Goal: Book appointment/travel/reservation

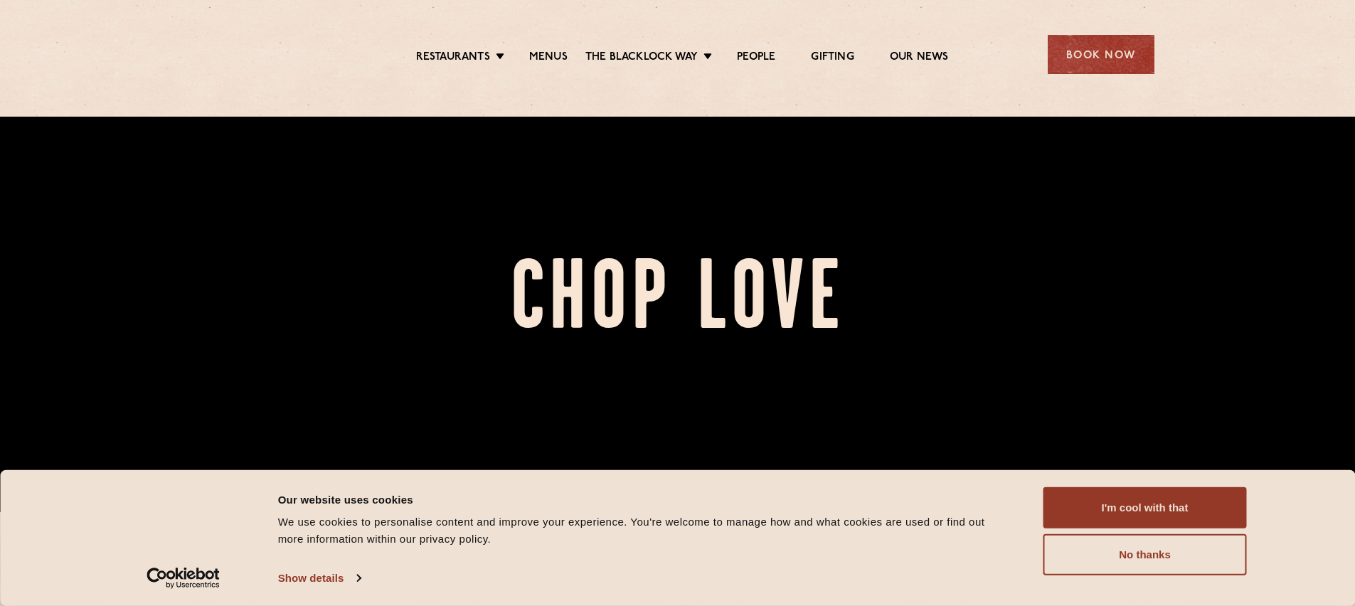
scroll to position [421, 0]
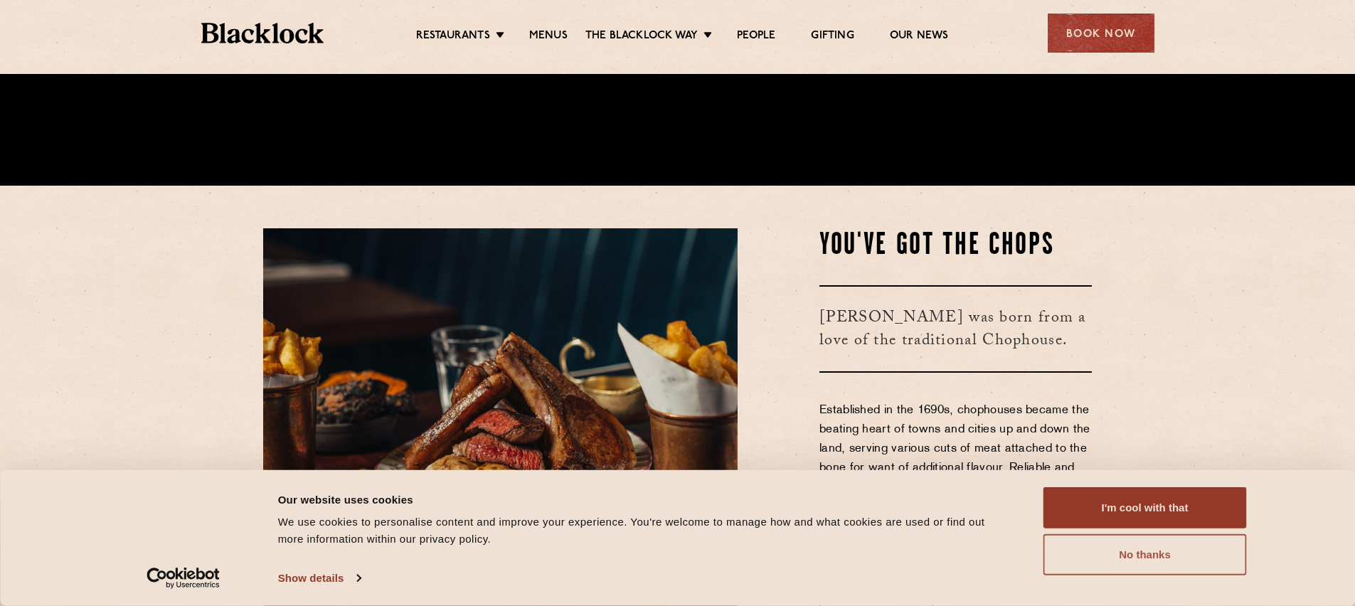
click at [1096, 536] on button "No thanks" at bounding box center [1145, 554] width 203 height 41
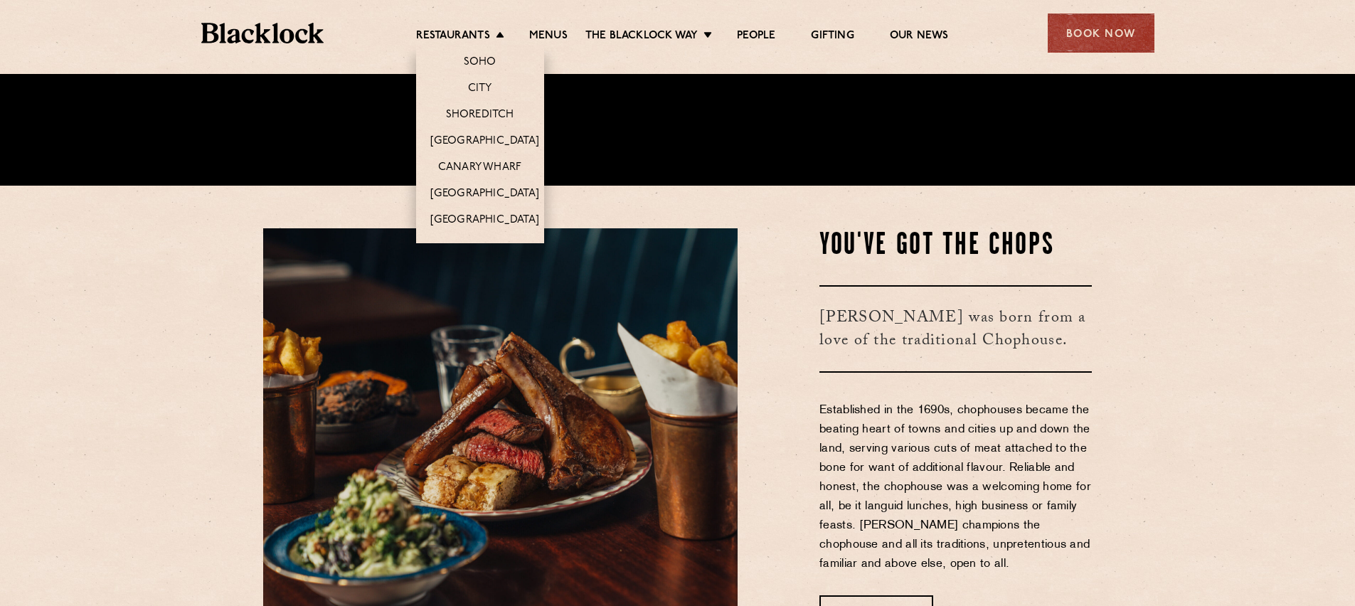
click at [490, 37] on li "Restaurants Soho City Shoreditch Covent Garden Canary Wharf Manchester Birmingh…" at bounding box center [463, 37] width 95 height 16
drag, startPoint x: 490, startPoint y: 37, endPoint x: 498, endPoint y: 101, distance: 64.6
click at [498, 45] on li "Restaurants Soho City Shoreditch Covent Garden Canary Wharf Manchester Birmingh…" at bounding box center [463, 37] width 95 height 16
click at [496, 112] on link "Shoreditch" at bounding box center [480, 116] width 68 height 16
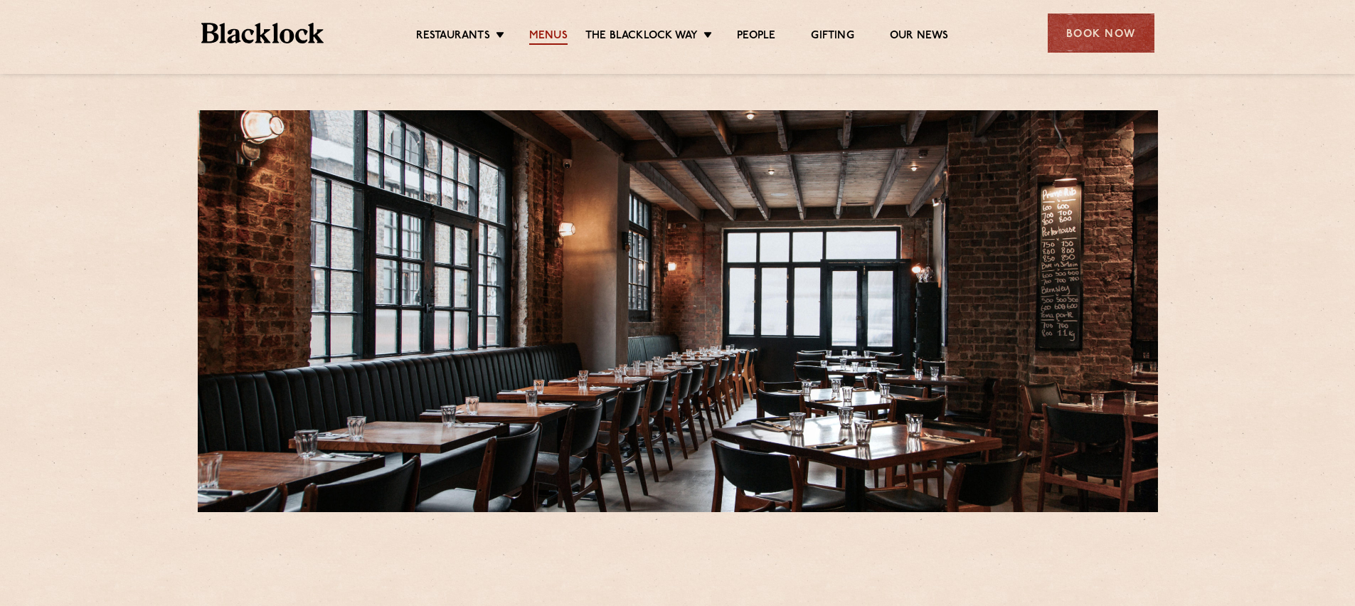
click at [546, 42] on link "Menus" at bounding box center [548, 37] width 38 height 16
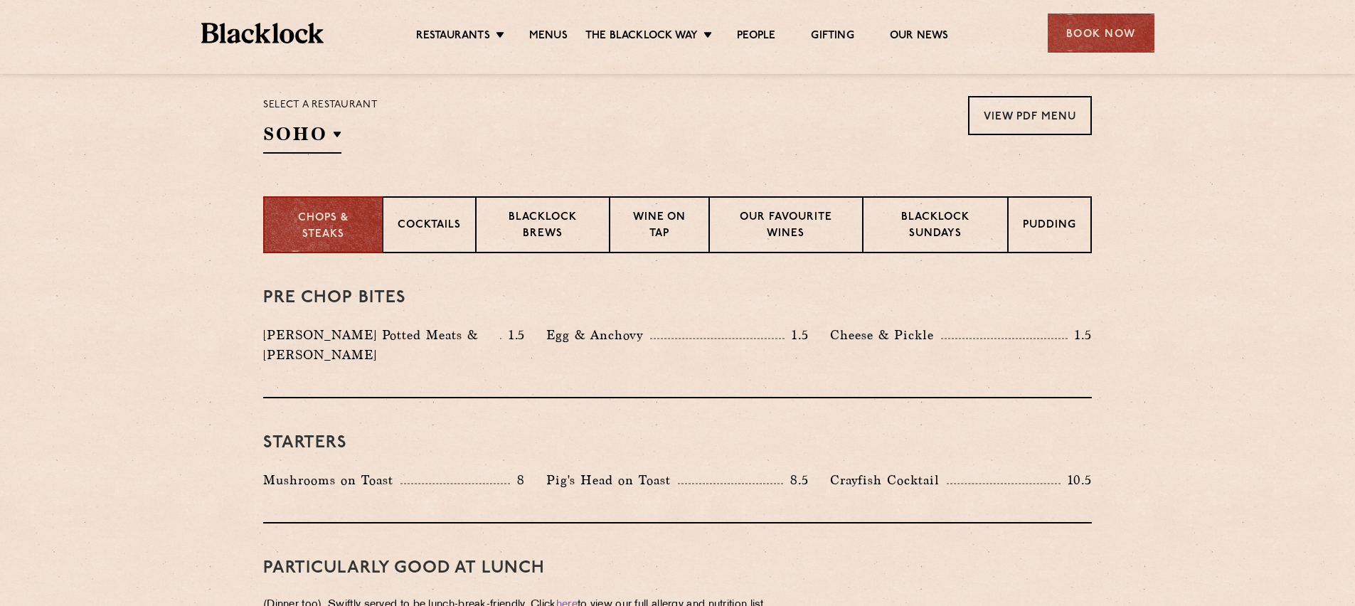
scroll to position [450, 0]
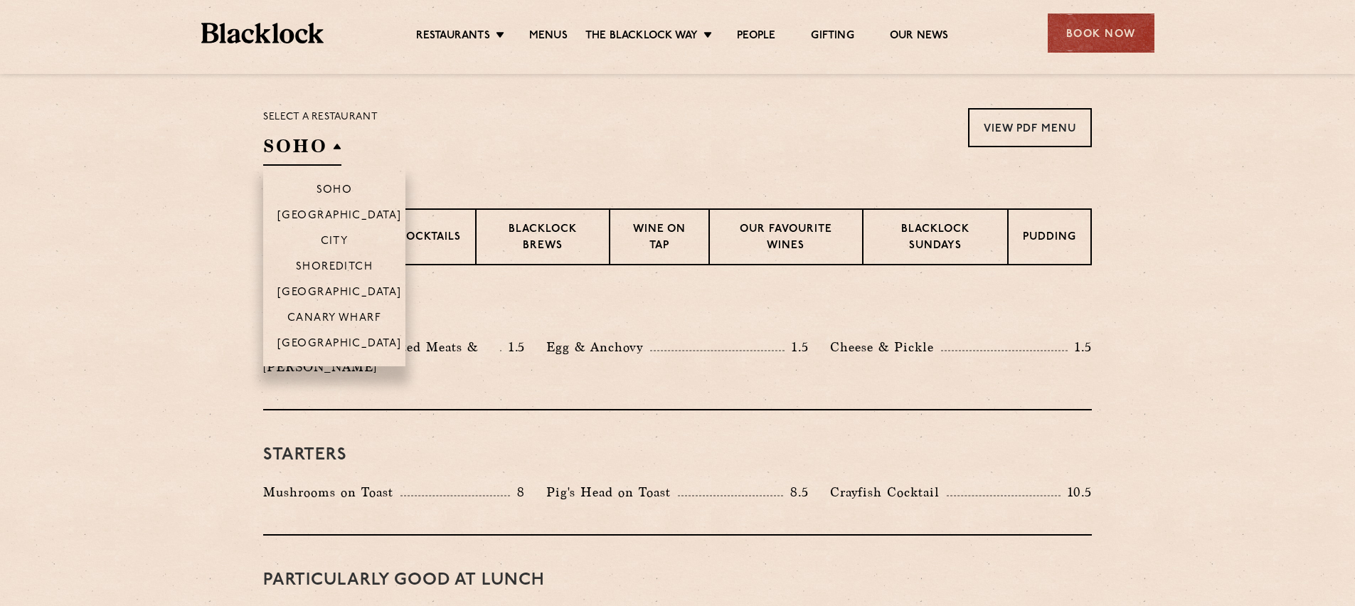
click at [323, 161] on h2 "SOHO" at bounding box center [302, 150] width 78 height 32
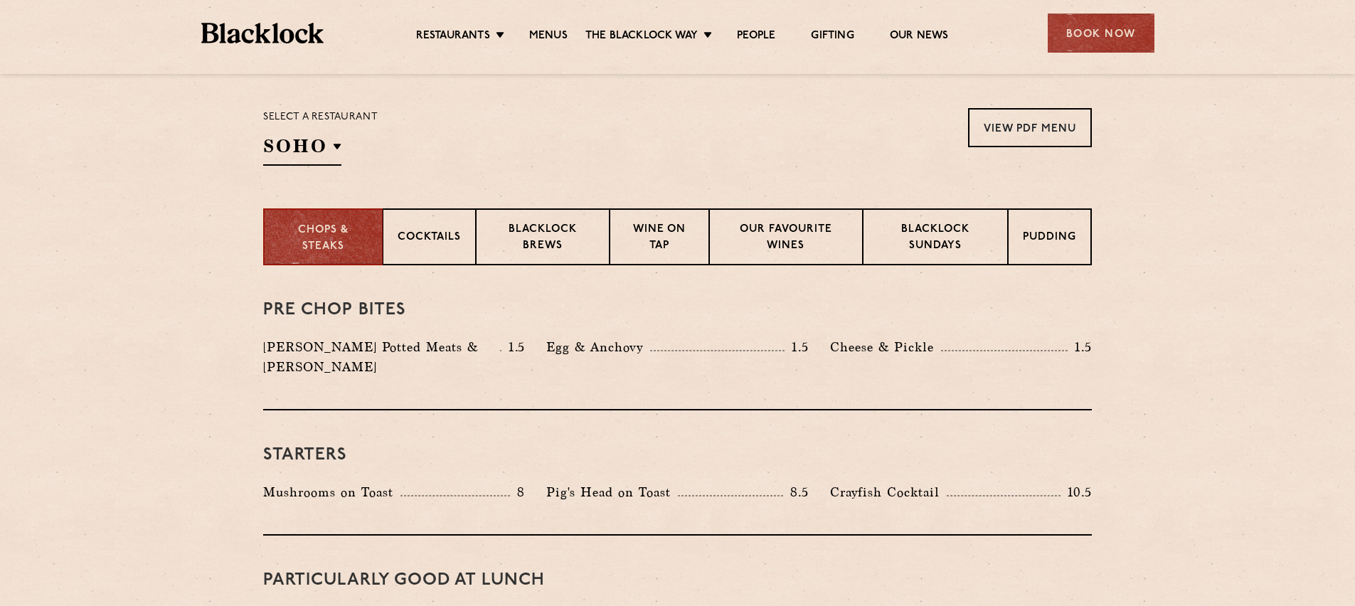
click at [560, 151] on div "Select a restaurant SOHO Soho Birmingham City Shoreditch Covent Garden Canary W…" at bounding box center [677, 137] width 829 height 58
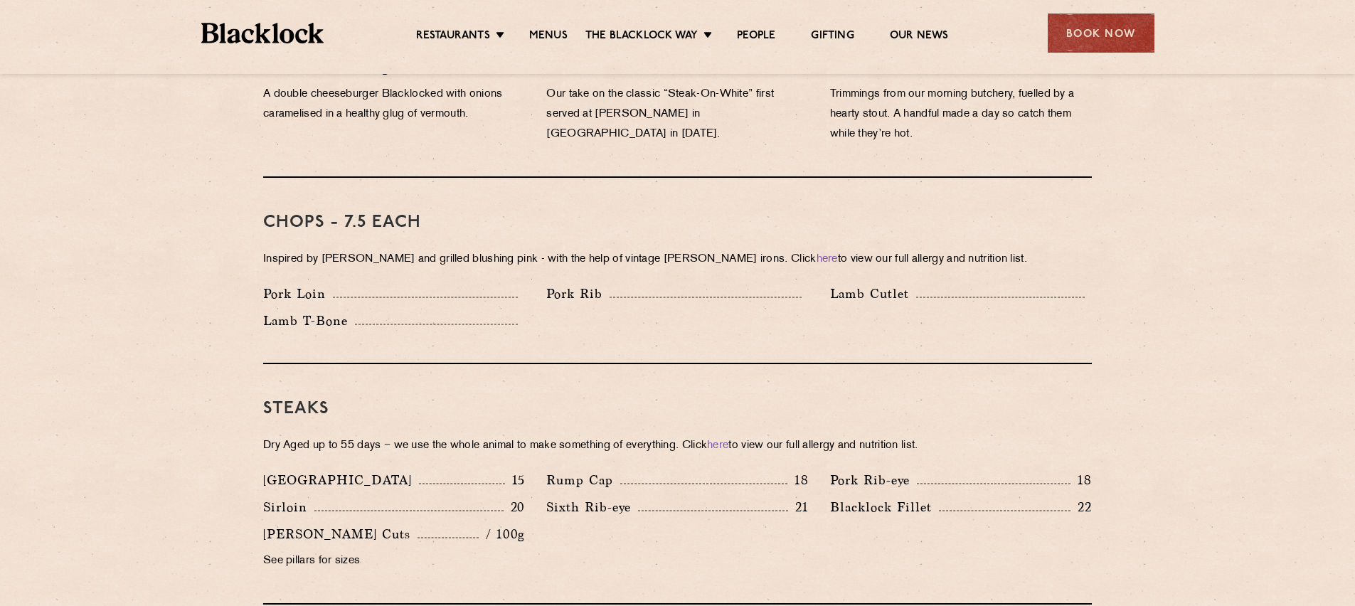
scroll to position [1038, 0]
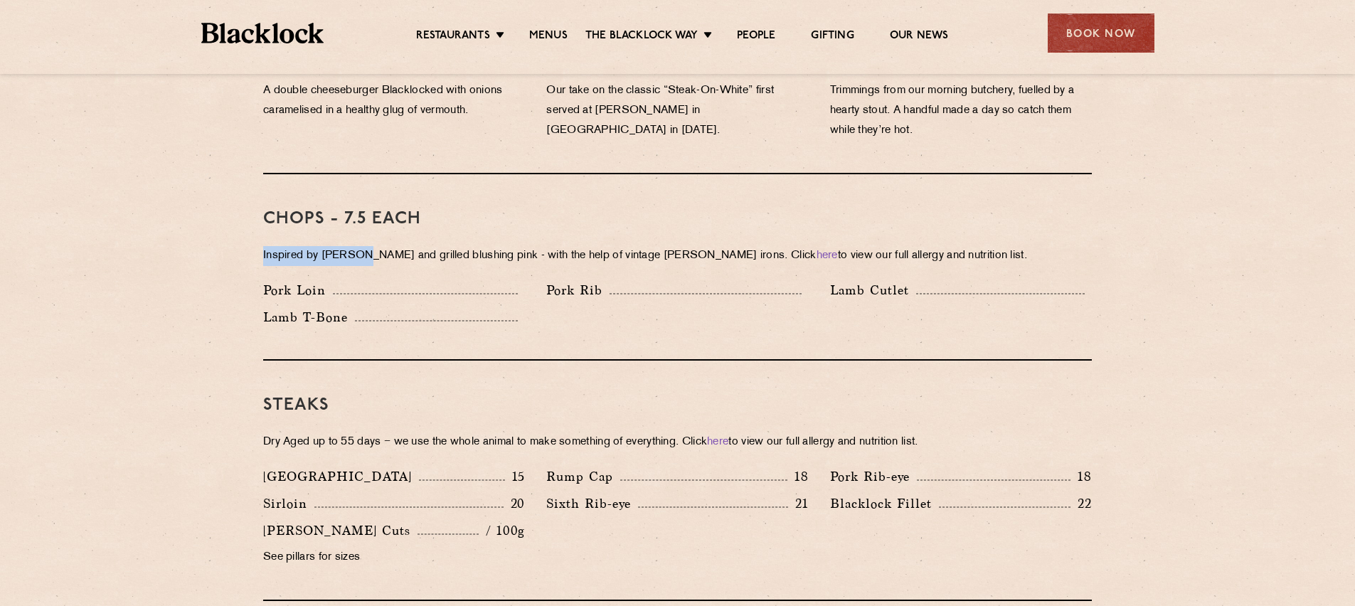
drag, startPoint x: 358, startPoint y: 213, endPoint x: 364, endPoint y: 244, distance: 31.8
click at [364, 244] on div "Chops - 7.5 each Inspired by Joe Beef and grilled blushing pink - with the help…" at bounding box center [677, 267] width 829 height 186
click at [357, 307] on div "Lamb T-Bone" at bounding box center [394, 317] width 262 height 20
drag, startPoint x: 343, startPoint y: 300, endPoint x: 255, endPoint y: 307, distance: 88.5
click at [256, 307] on div "Lamb T-Bone" at bounding box center [394, 320] width 283 height 27
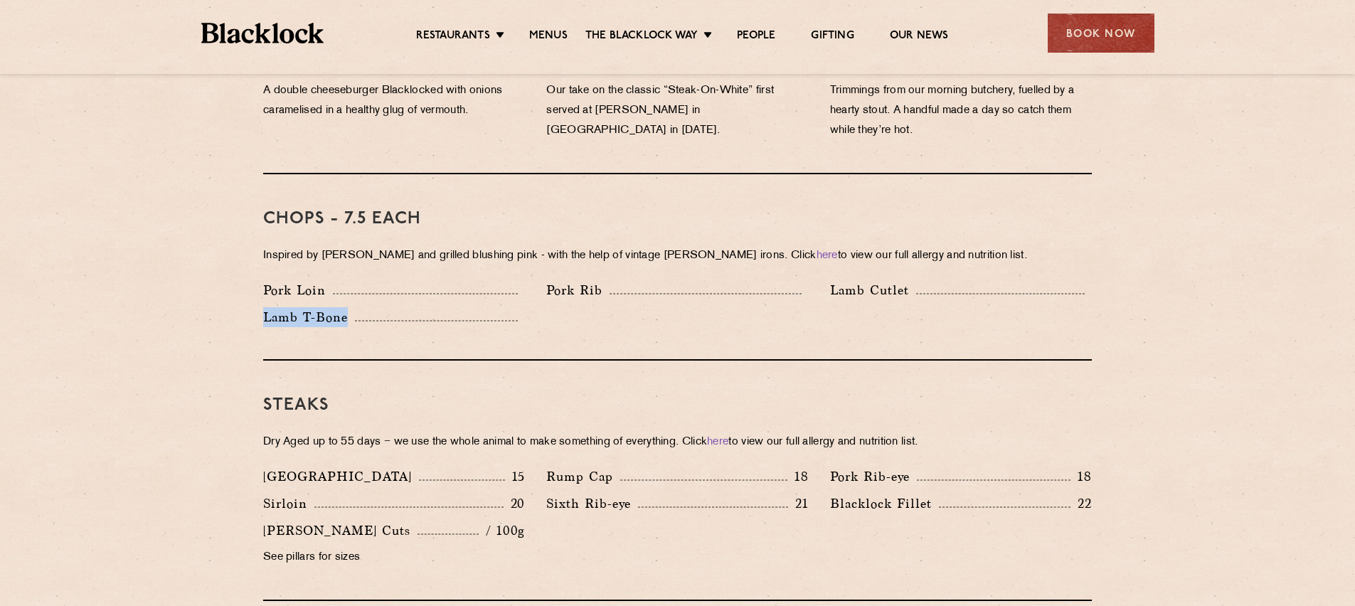
click at [255, 307] on div "Lamb T-Bone" at bounding box center [394, 320] width 283 height 27
drag, startPoint x: 255, startPoint y: 307, endPoint x: 338, endPoint y: 299, distance: 83.6
click at [336, 307] on div "Lamb T-Bone" at bounding box center [394, 320] width 283 height 27
click at [338, 307] on p "Lamb T-Bone" at bounding box center [309, 317] width 92 height 20
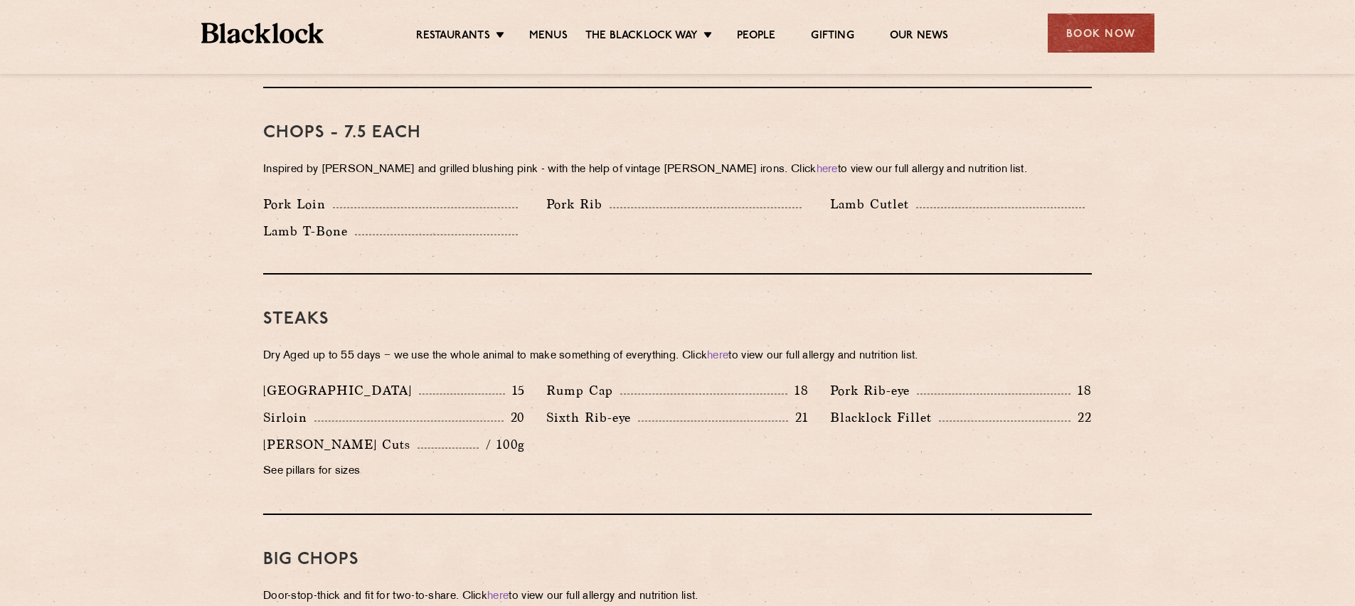
scroll to position [1128, 0]
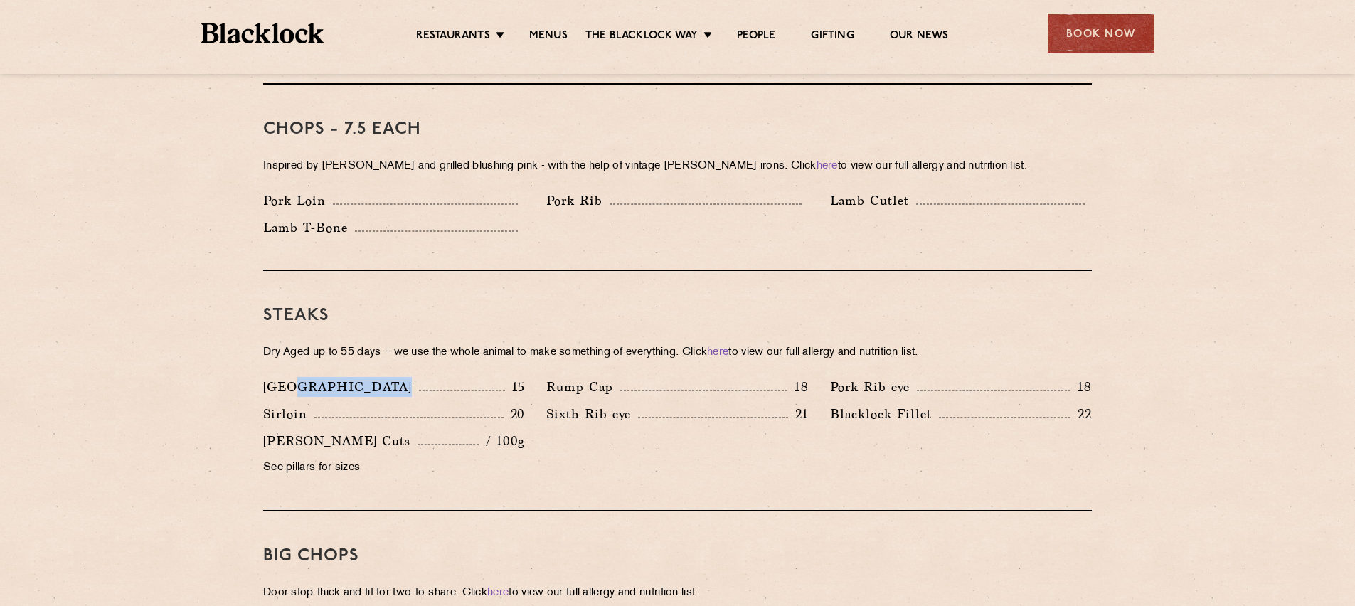
drag, startPoint x: 298, startPoint y: 359, endPoint x: 475, endPoint y: 360, distance: 177.2
click at [447, 354] on div "Steaks Dry Aged up to 55 days − we use the whole animal to make something of ev…" at bounding box center [677, 391] width 829 height 240
click at [479, 377] on div "Denver 15" at bounding box center [394, 387] width 262 height 20
drag, startPoint x: 487, startPoint y: 400, endPoint x: 539, endPoint y: 401, distance: 51.9
click at [539, 401] on div "Denver 15 Rump Cap 18 Pork Rib-eye 18 Sirloin 20 Sixth Rib-eye 21 Blacklock Fil…" at bounding box center [678, 431] width 850 height 108
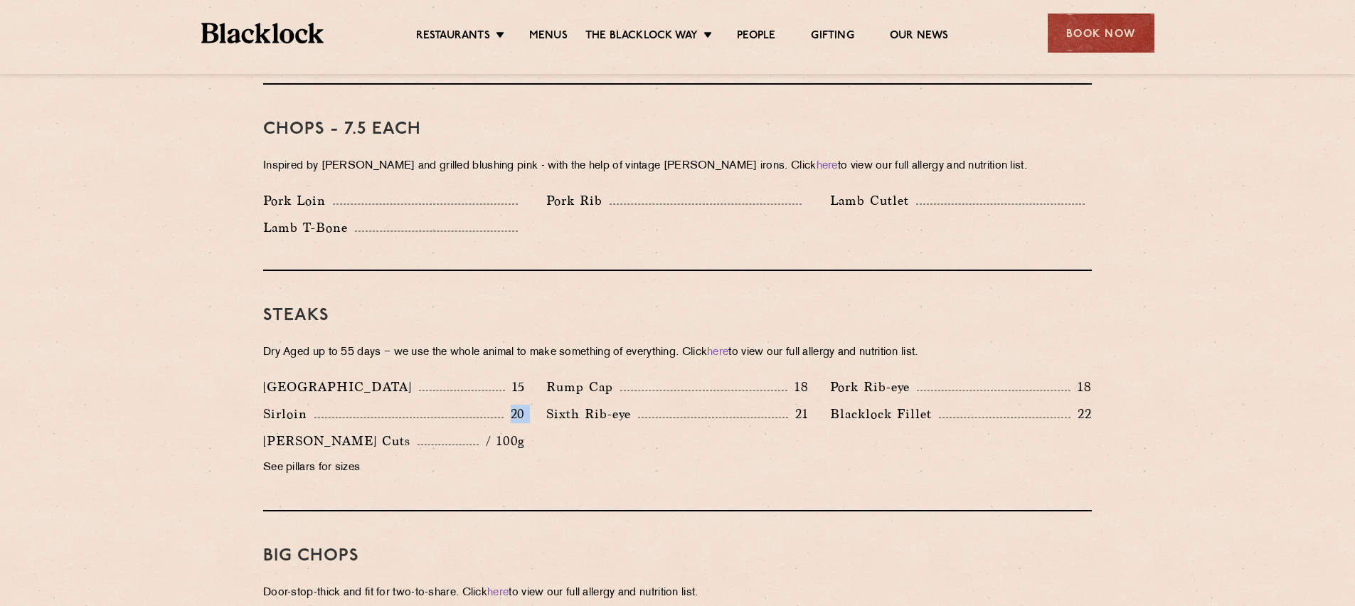
click at [539, 404] on div "Sixth Rib-eye 21" at bounding box center [677, 417] width 283 height 27
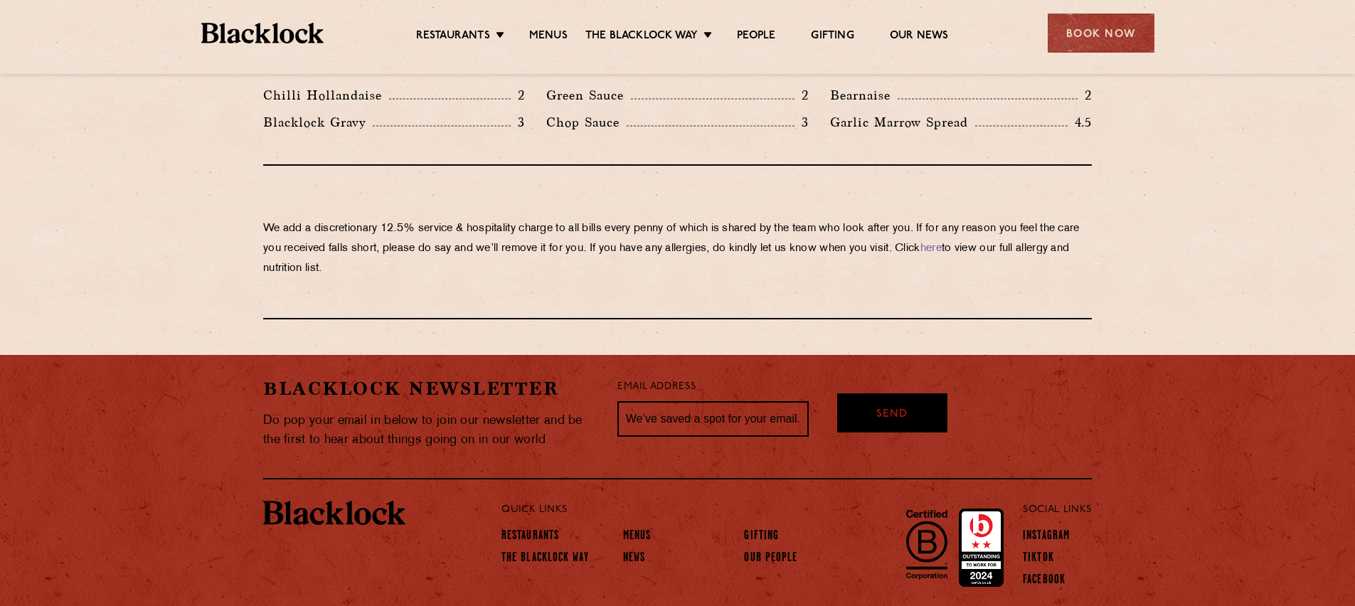
scroll to position [2466, 0]
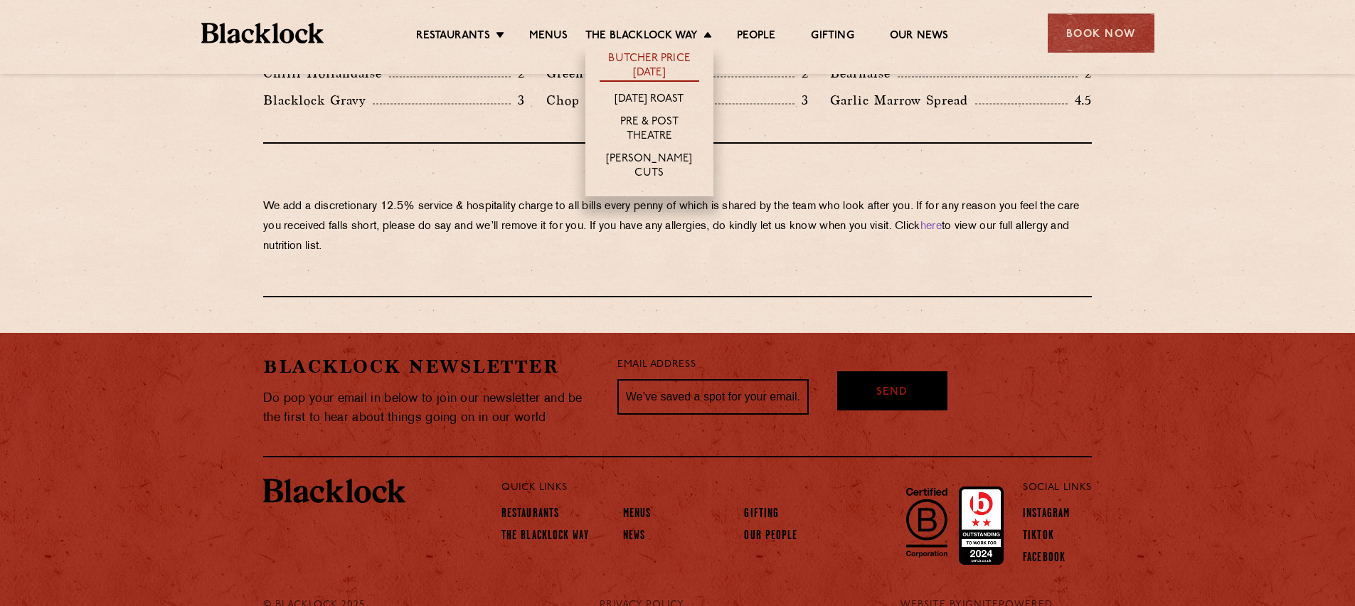
click at [681, 60] on link "Butcher Price [DATE]" at bounding box center [650, 67] width 100 height 30
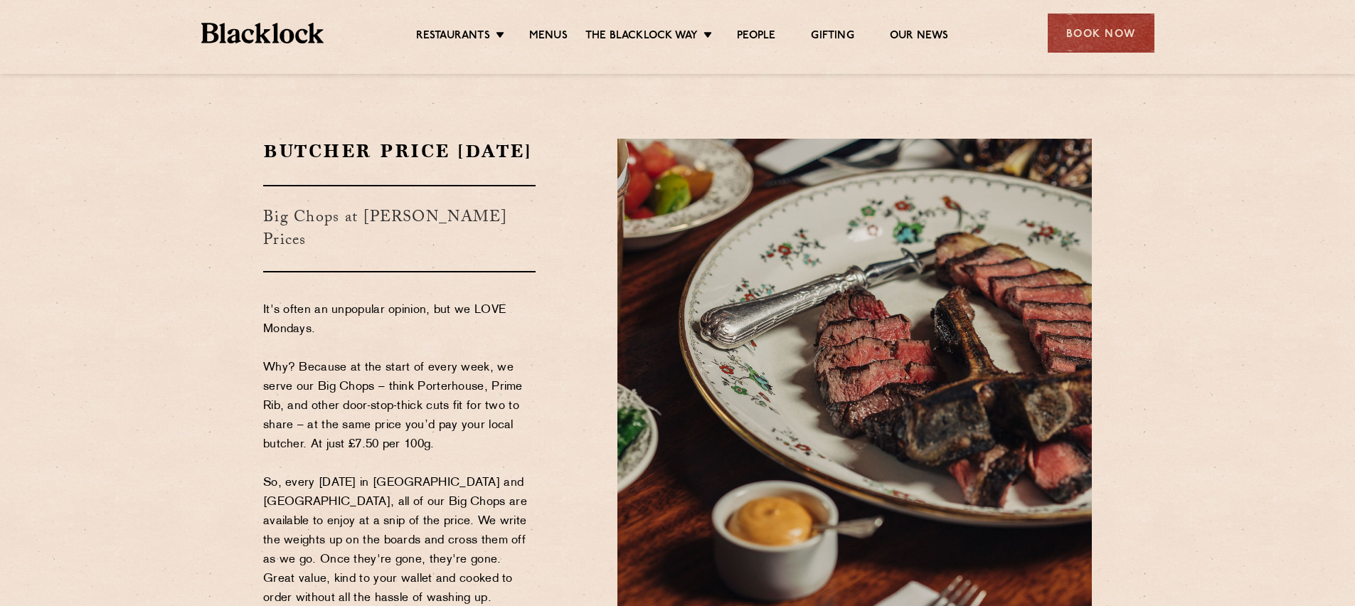
scroll to position [295, 0]
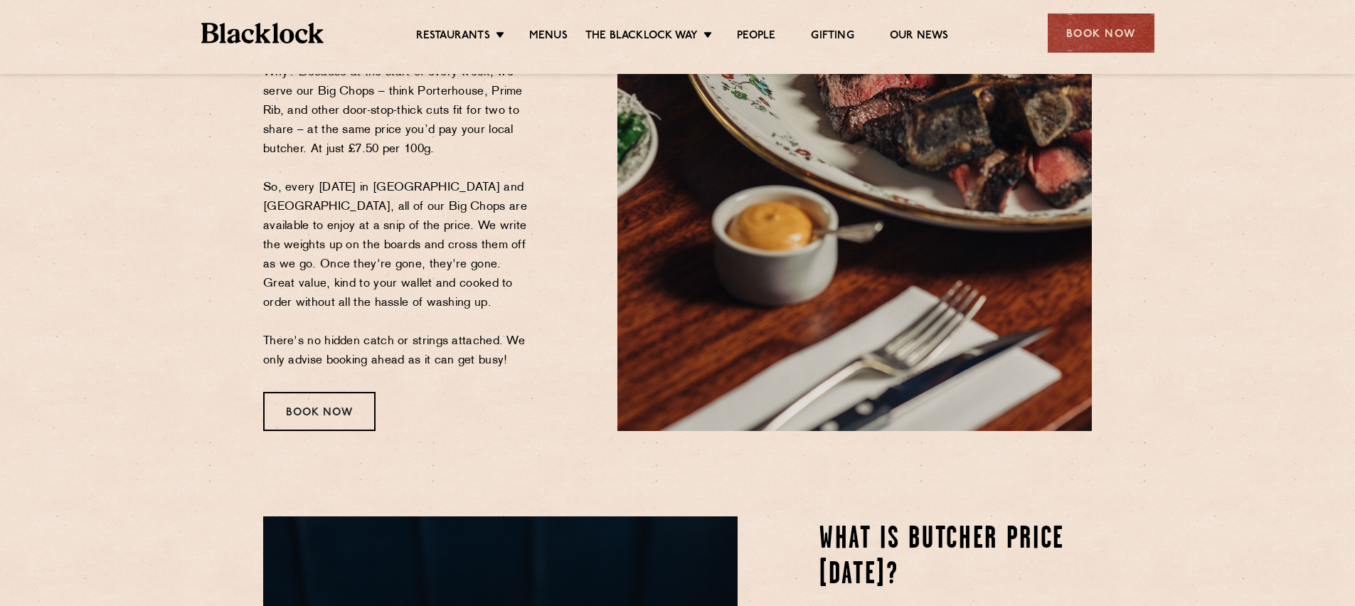
drag, startPoint x: 334, startPoint y: 144, endPoint x: 464, endPoint y: 182, distance: 134.9
click at [437, 146] on p "It's often an unpopular opinion, but we LOVE Mondays. Why? Because at the start…" at bounding box center [399, 188] width 273 height 365
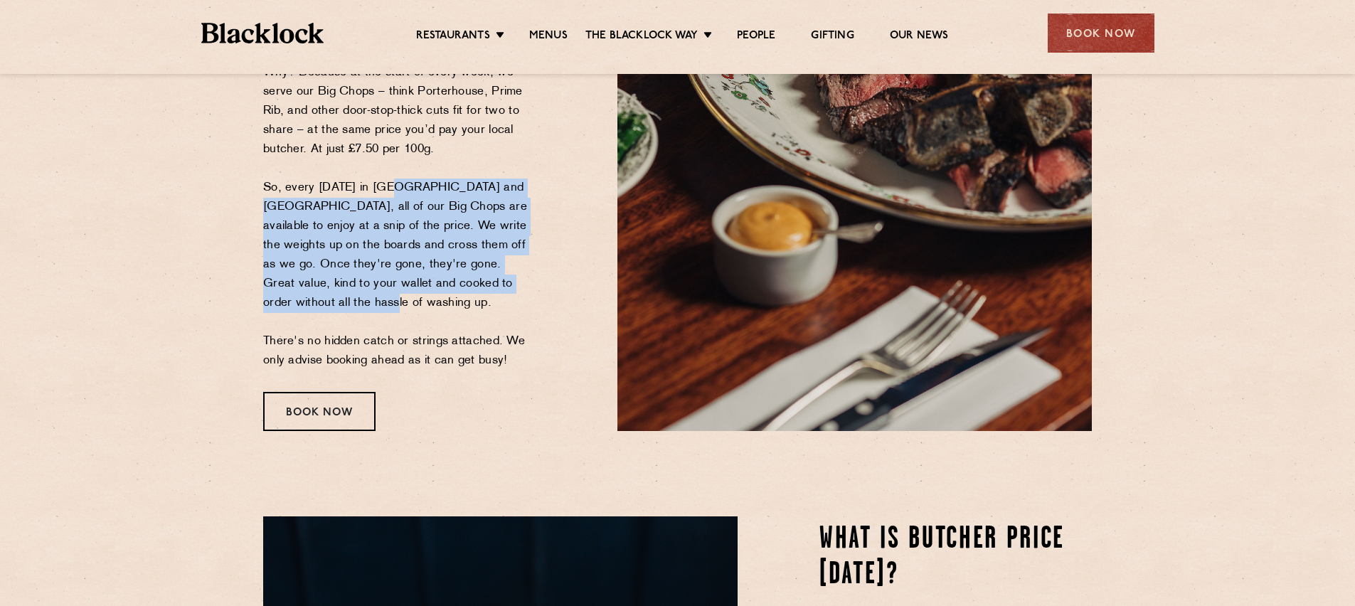
drag, startPoint x: 388, startPoint y: 190, endPoint x: 480, endPoint y: 302, distance: 144.1
click at [480, 302] on p "It's often an unpopular opinion, but we LOVE Mondays. Why? Because at the start…" at bounding box center [399, 188] width 273 height 365
click at [469, 298] on p "It's often an unpopular opinion, but we LOVE Mondays. Why? Because at the start…" at bounding box center [399, 188] width 273 height 365
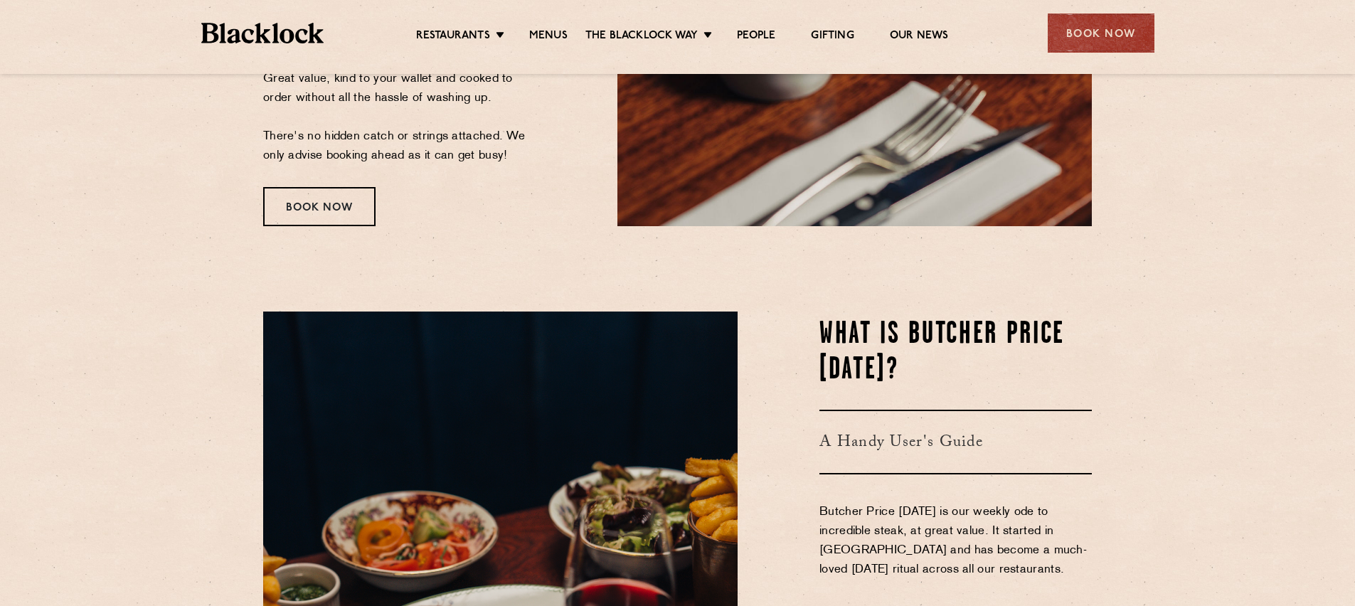
scroll to position [995, 0]
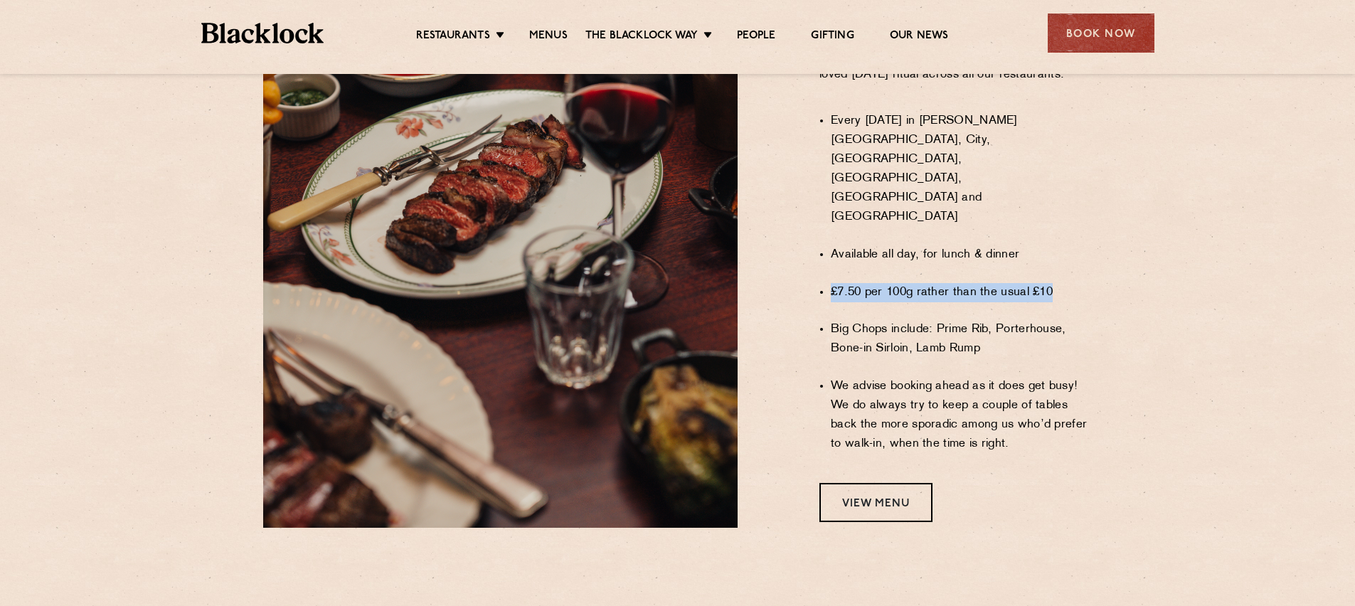
drag, startPoint x: 1052, startPoint y: 265, endPoint x: 825, endPoint y: 265, distance: 227.0
click at [825, 265] on div "WHAT IS BUTCHER PRICE MONDAY? A Handy User's Guide Butcher Price Monday is our …" at bounding box center [926, 172] width 354 height 712
click at [960, 283] on li "£7.50 per 100g rather than the usual £10" at bounding box center [961, 292] width 261 height 19
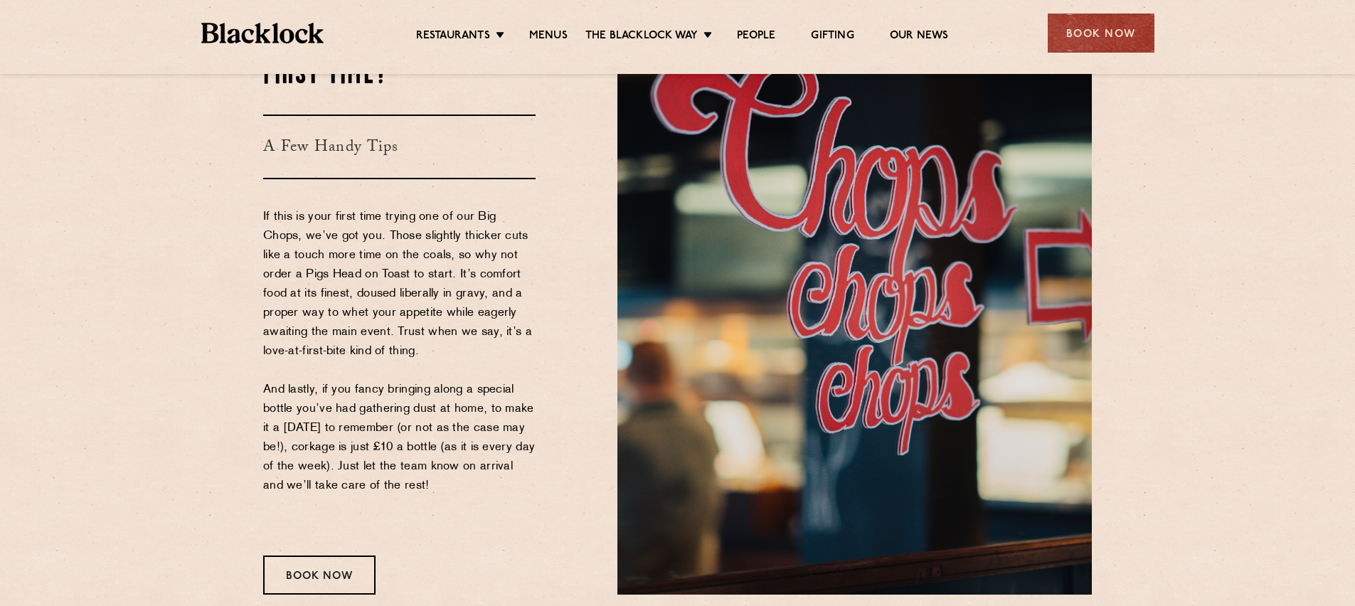
scroll to position [1655, 0]
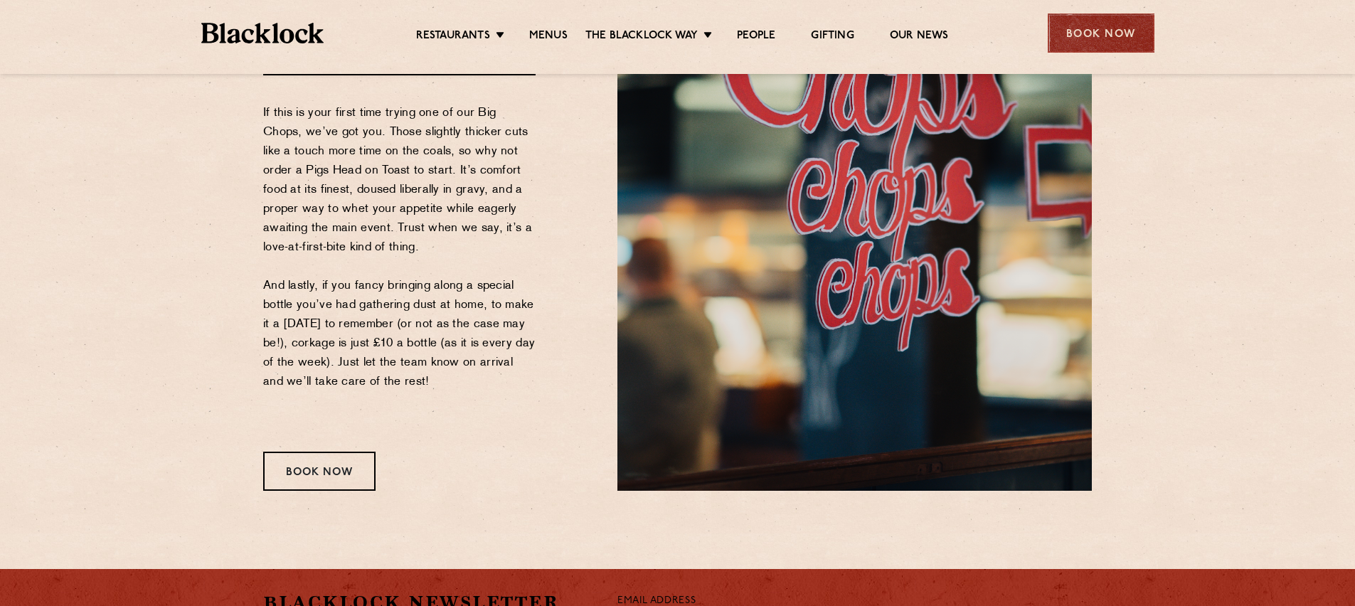
click at [1062, 41] on div "Book Now" at bounding box center [1101, 33] width 107 height 39
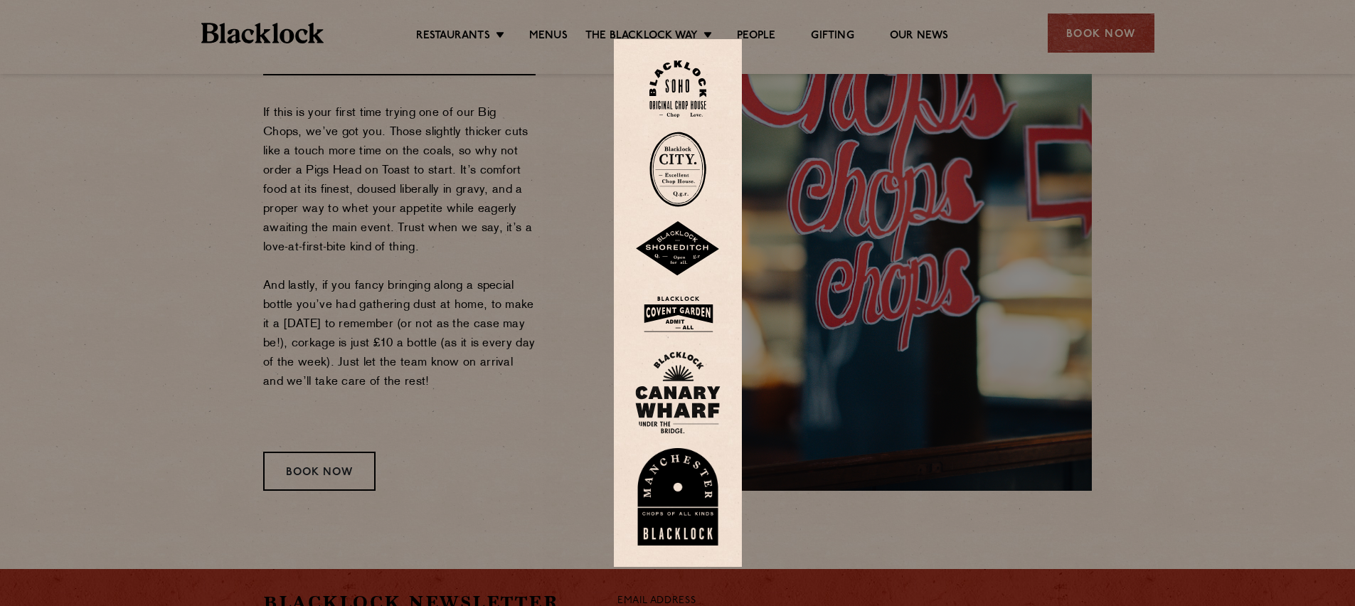
click at [682, 104] on img at bounding box center [678, 89] width 57 height 58
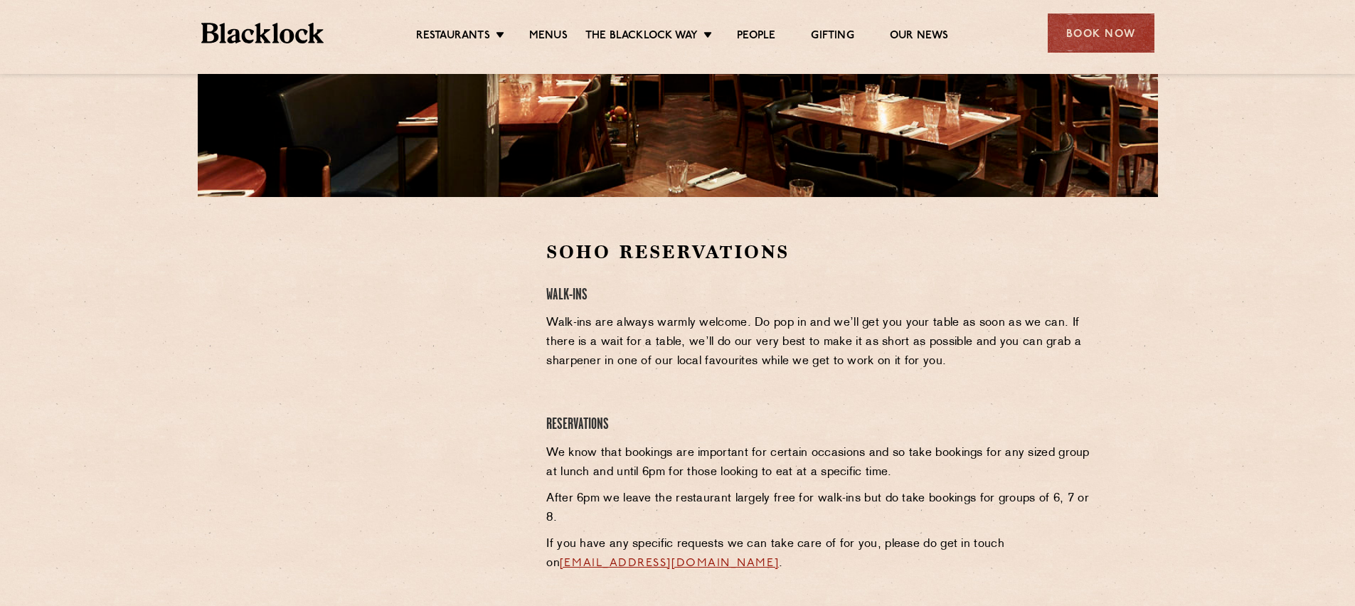
scroll to position [228, 0]
